Goal: Navigation & Orientation: Find specific page/section

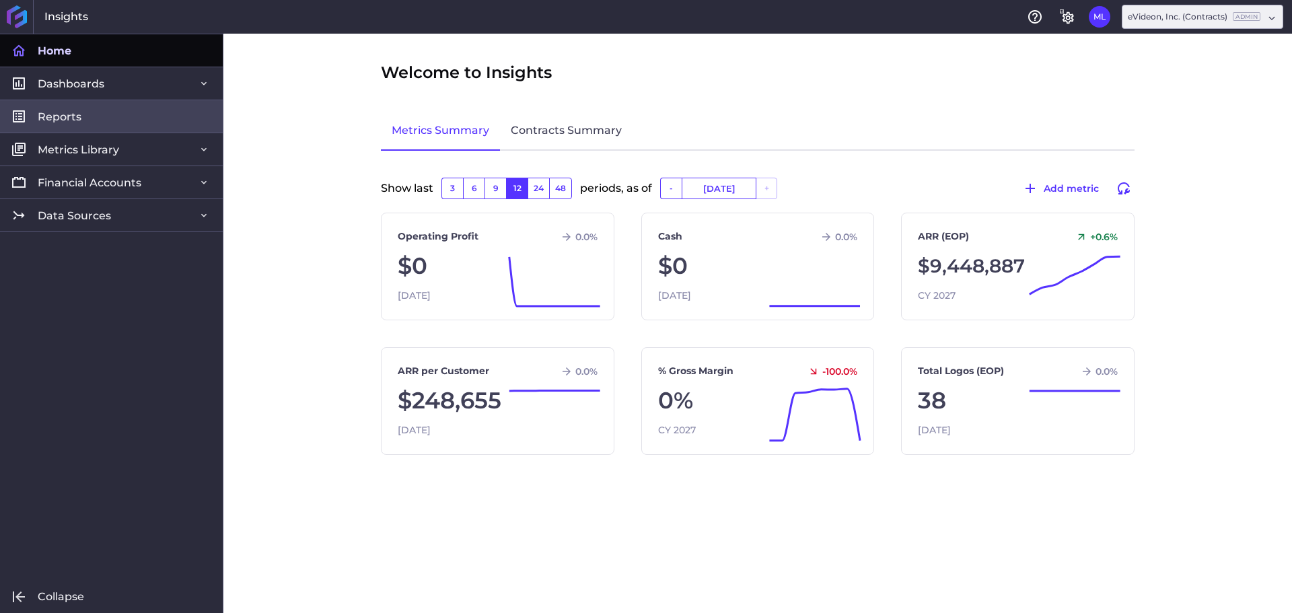
click at [80, 113] on span "Reports" at bounding box center [60, 117] width 44 height 14
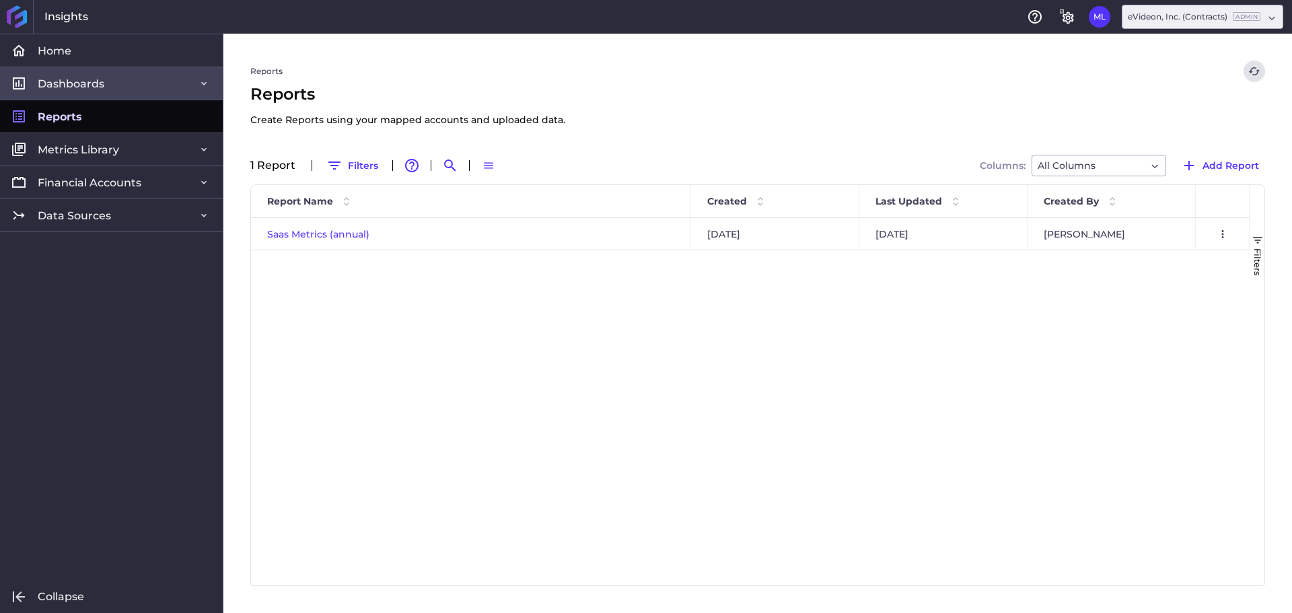
click at [83, 88] on span "Dashboards" at bounding box center [71, 84] width 67 height 14
